Goal: Obtain resource: Obtain resource

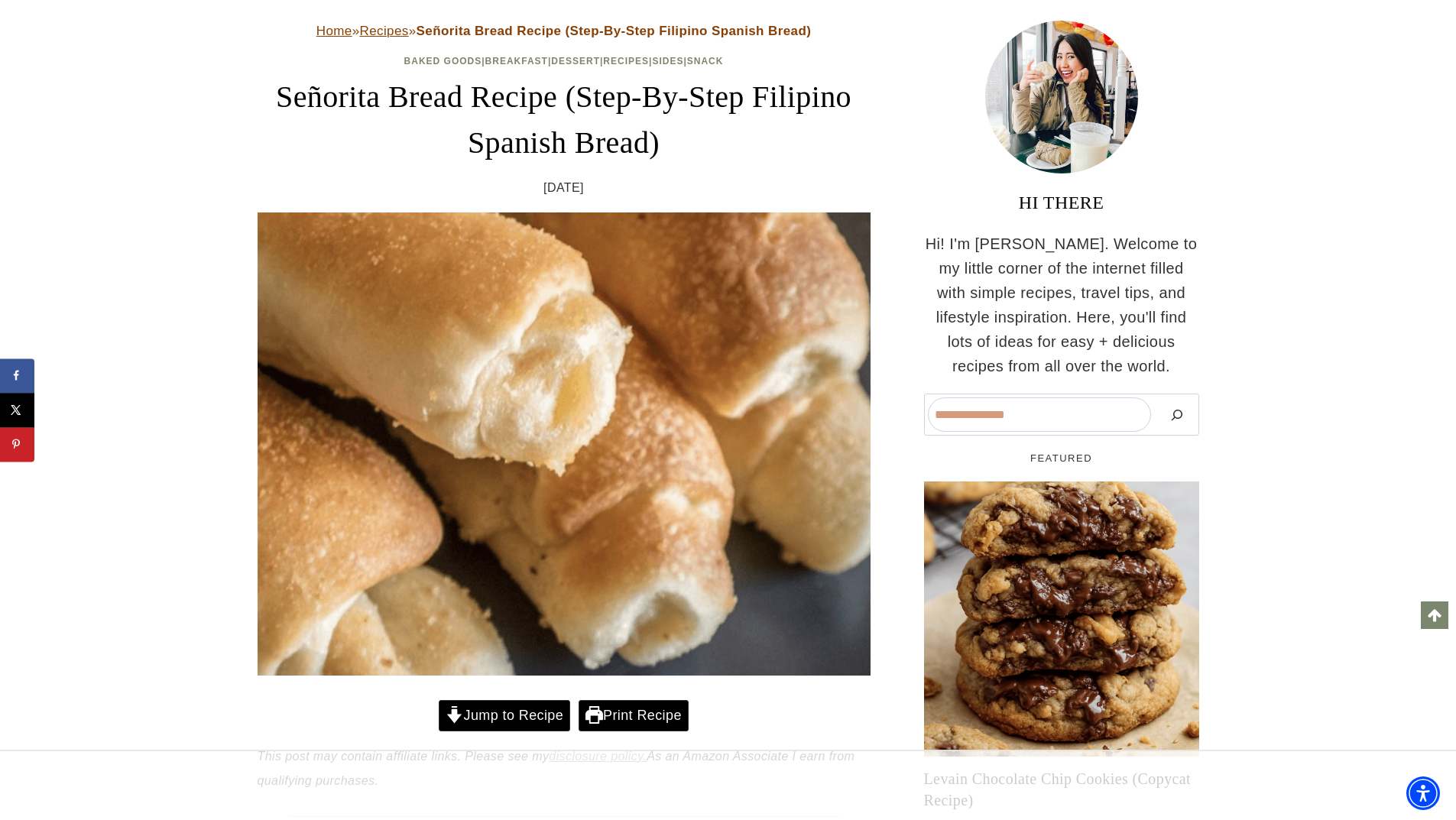
scroll to position [106, 0]
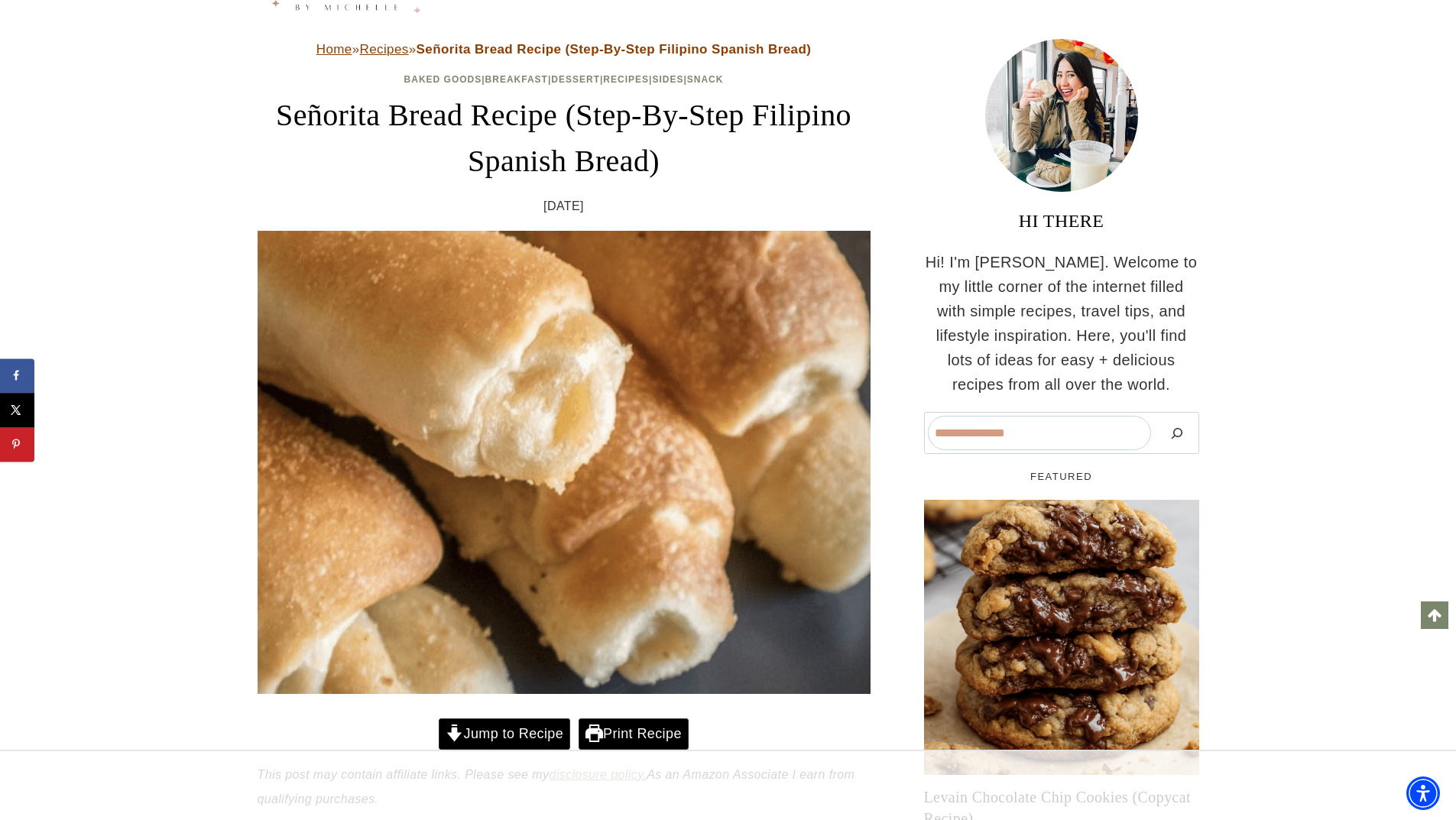
click at [508, 728] on link "Jump to Recipe" at bounding box center [504, 734] width 131 height 31
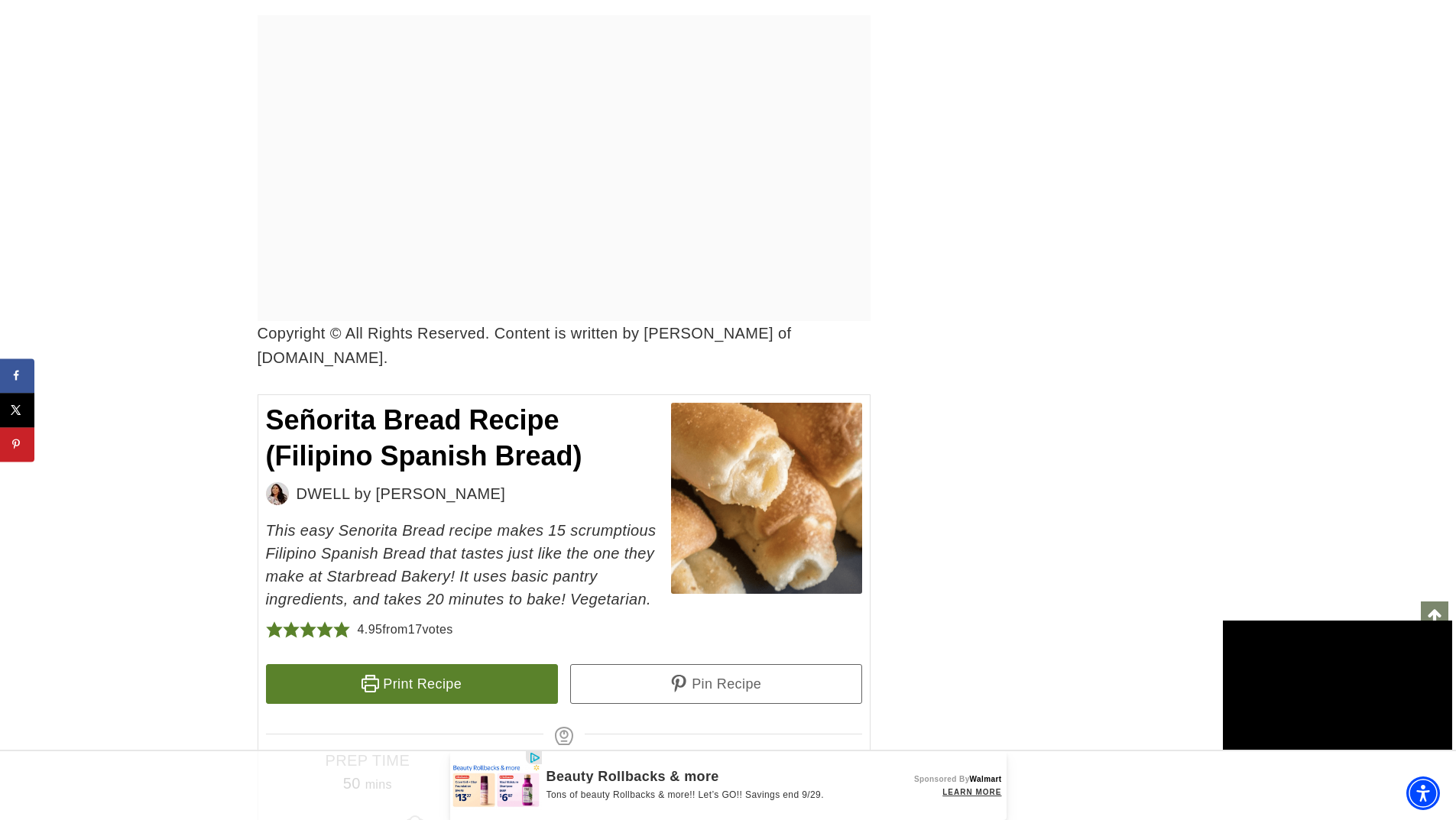
click at [447, 664] on link "Print Recipe" at bounding box center [412, 683] width 292 height 40
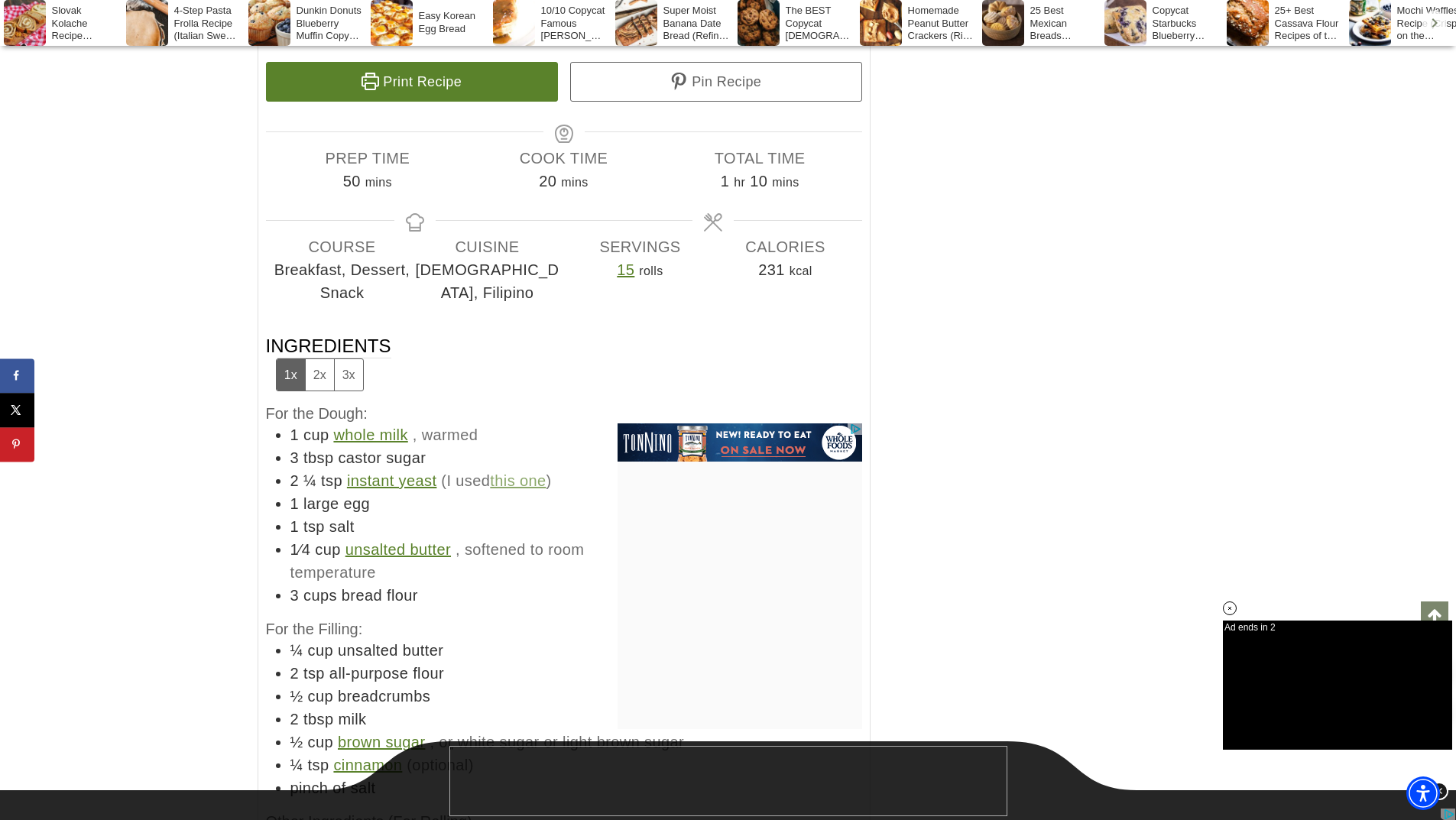
scroll to position [0, 0]
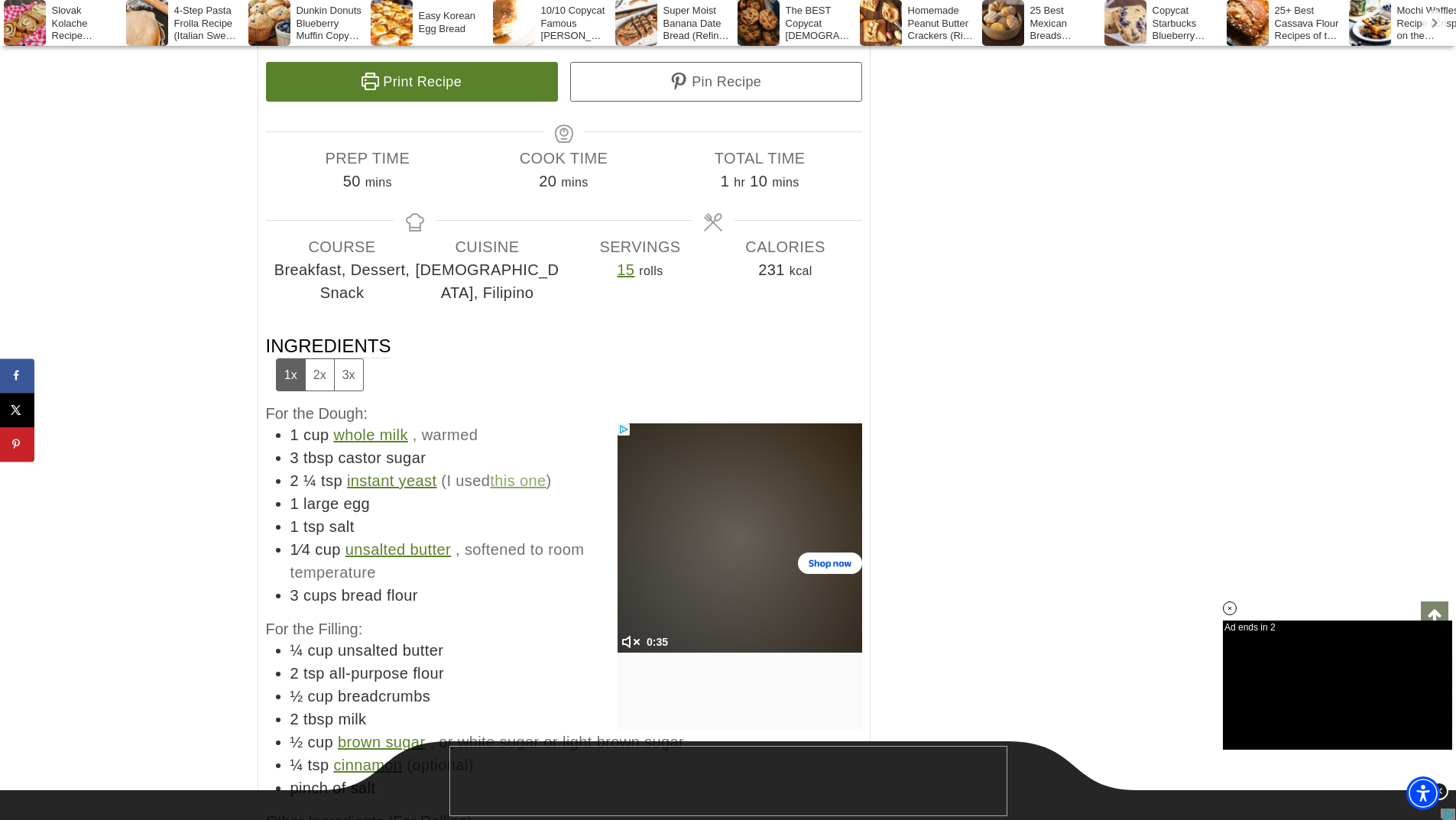
scroll to position [134, 0]
